Goal: Transaction & Acquisition: Book appointment/travel/reservation

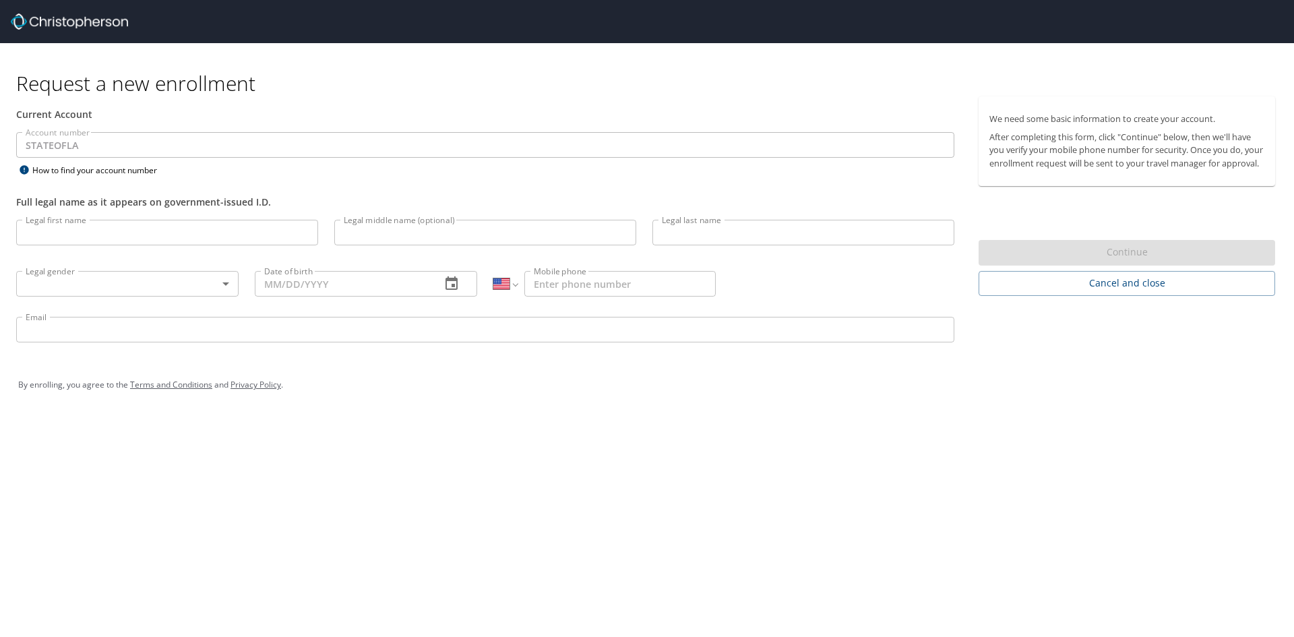
select select "US"
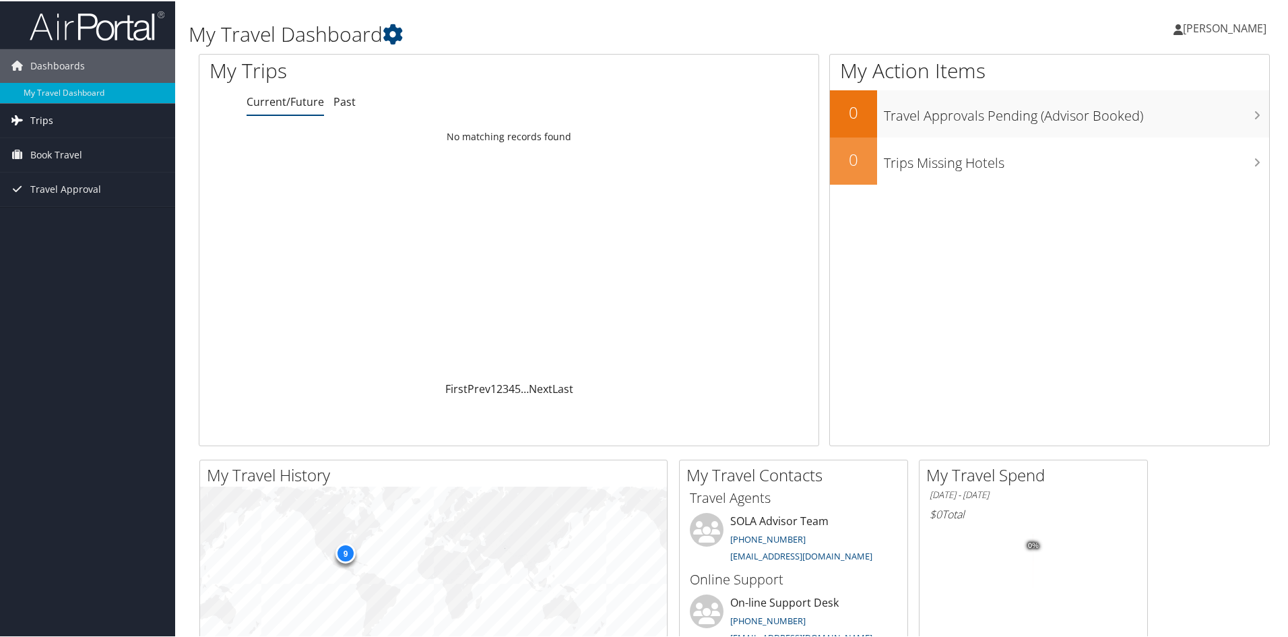
click at [38, 109] on span "Trips" at bounding box center [41, 119] width 23 height 34
click at [48, 205] on span "Book Travel" at bounding box center [56, 214] width 52 height 34
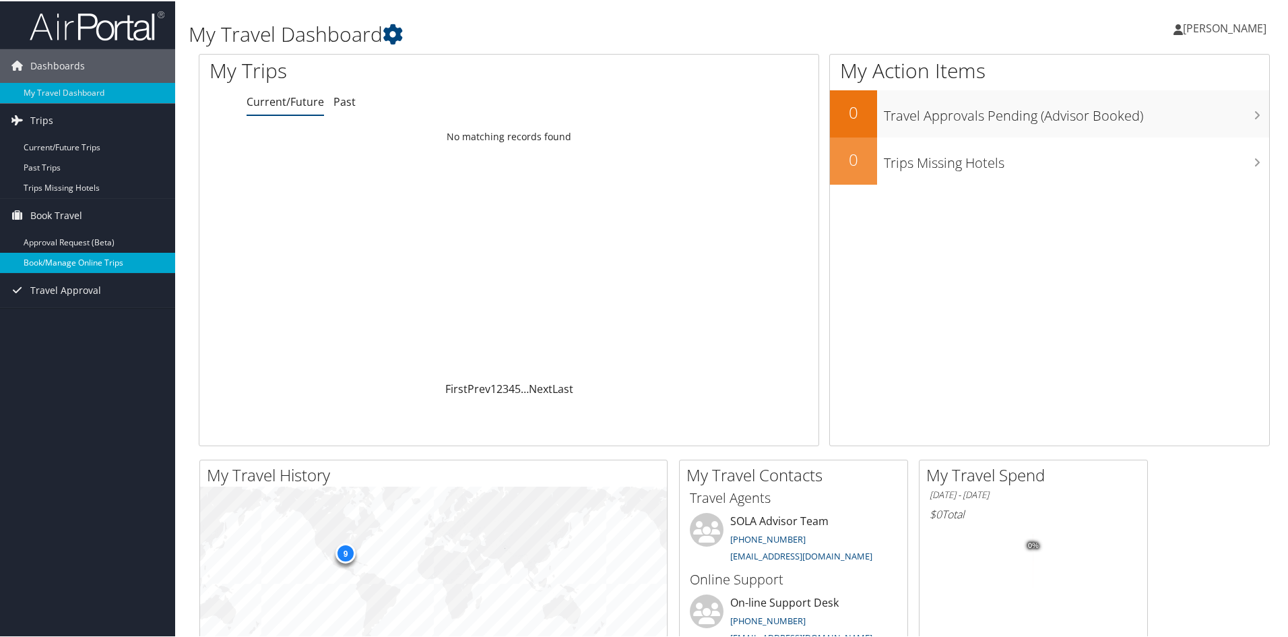
click at [80, 260] on link "Book/Manage Online Trips" at bounding box center [87, 261] width 175 height 20
